Goal: Navigation & Orientation: Go to known website

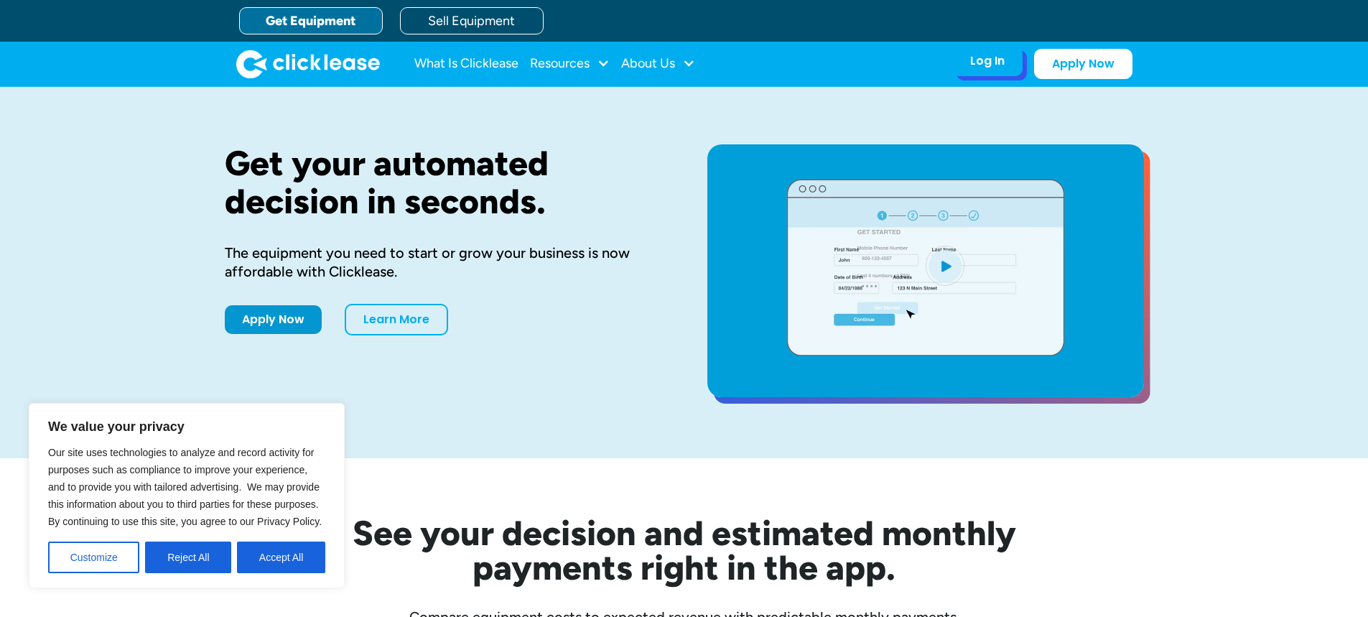
click at [976, 63] on div "Log In" at bounding box center [987, 61] width 34 height 14
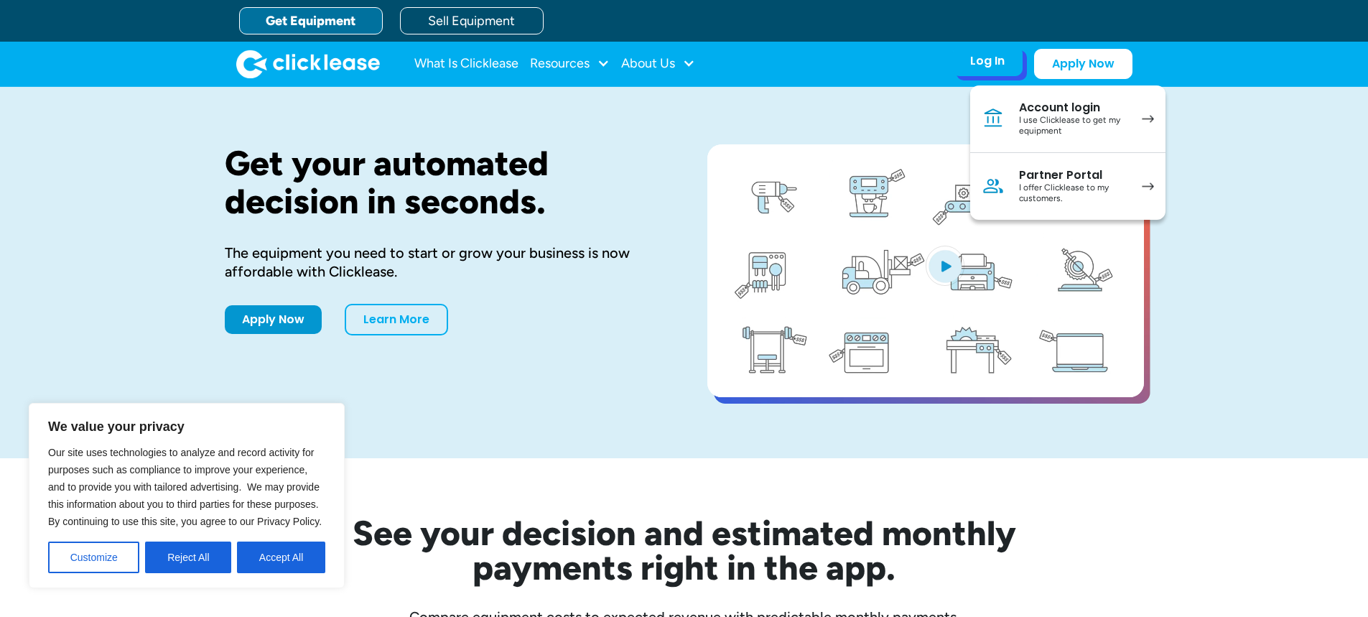
click at [1072, 130] on div "I use Clicklease to get my equipment" at bounding box center [1073, 126] width 108 height 22
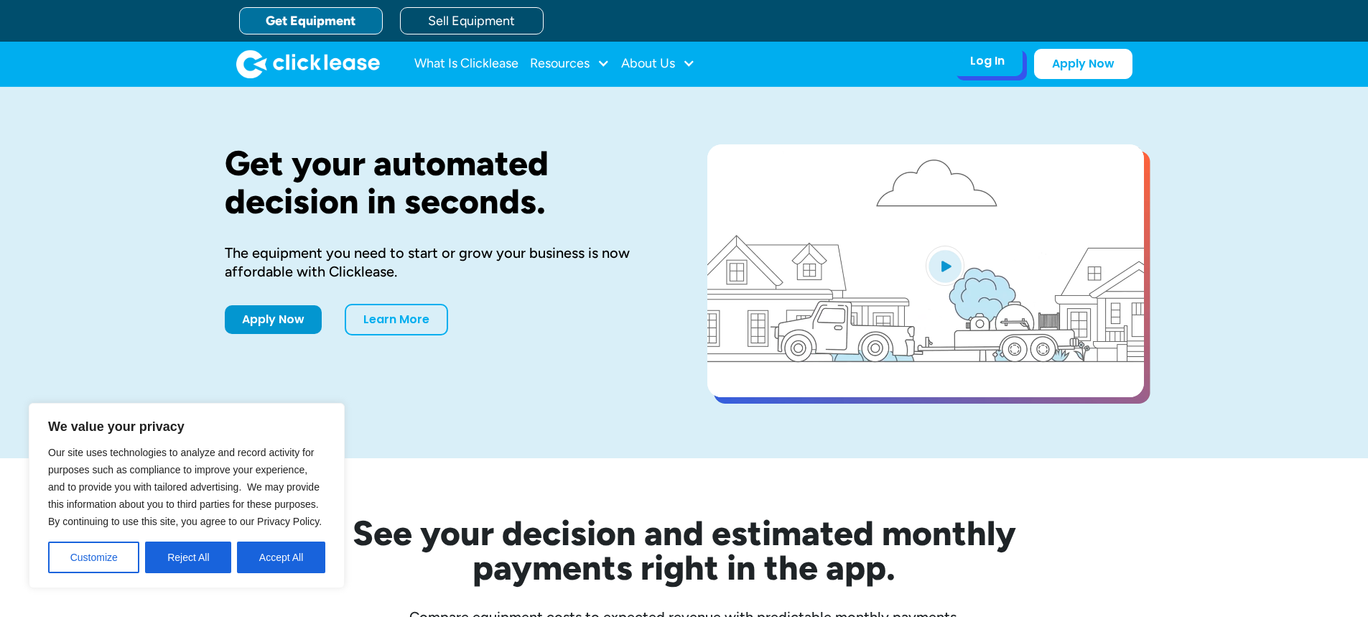
click at [986, 60] on div "Log In" at bounding box center [987, 61] width 34 height 14
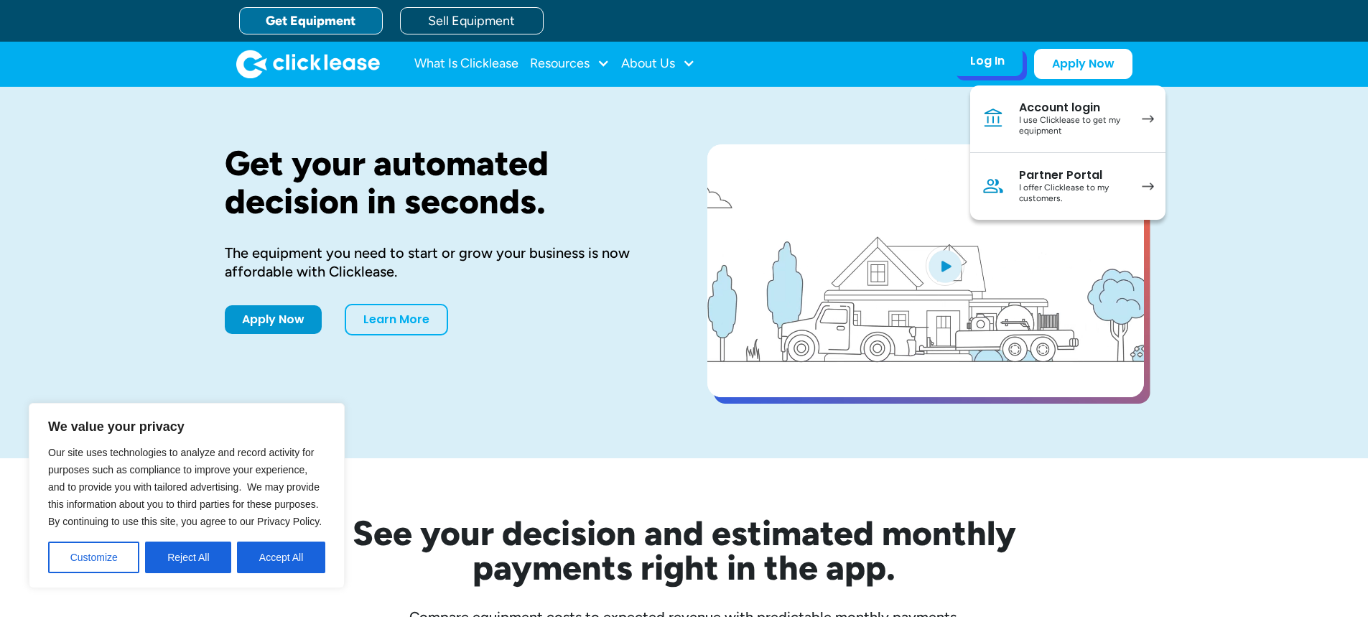
click at [1055, 124] on div "I use Clicklease to get my equipment" at bounding box center [1073, 126] width 108 height 22
